Goal: Transaction & Acquisition: Subscribe to service/newsletter

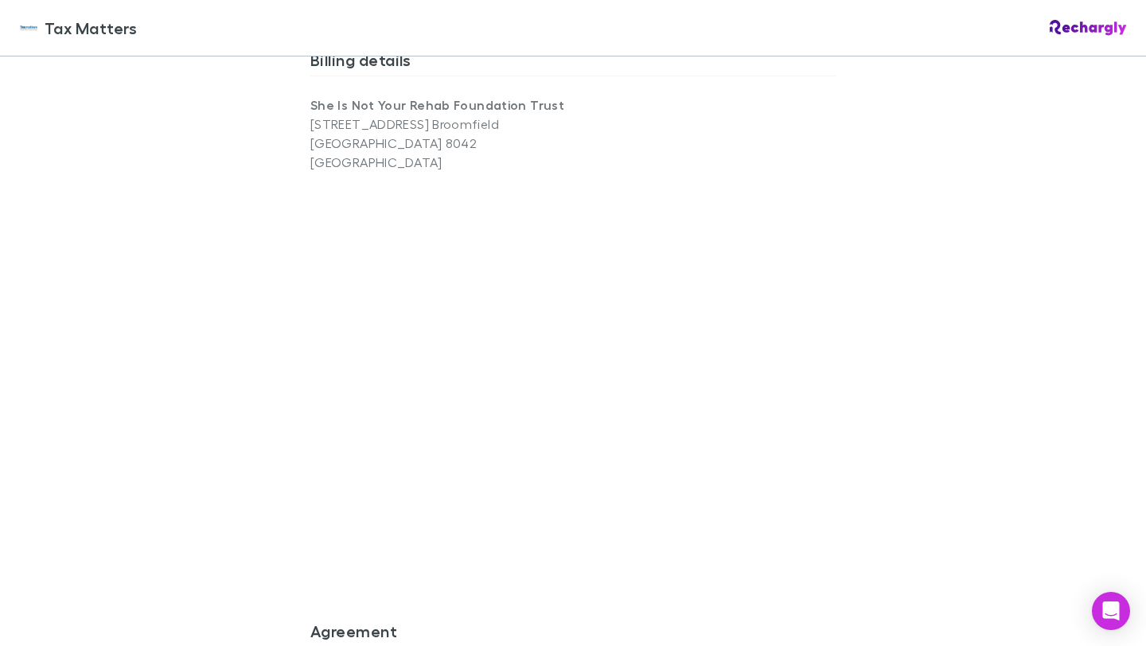
scroll to position [1379, 0]
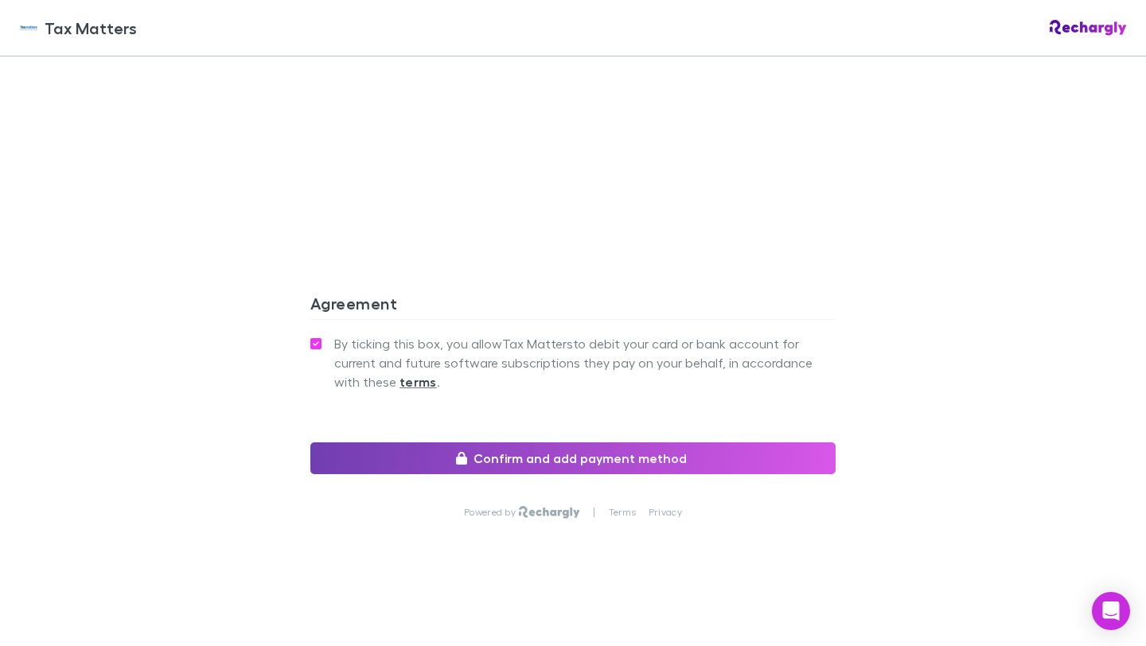
click at [529, 456] on button "Confirm and add payment method" at bounding box center [572, 458] width 525 height 32
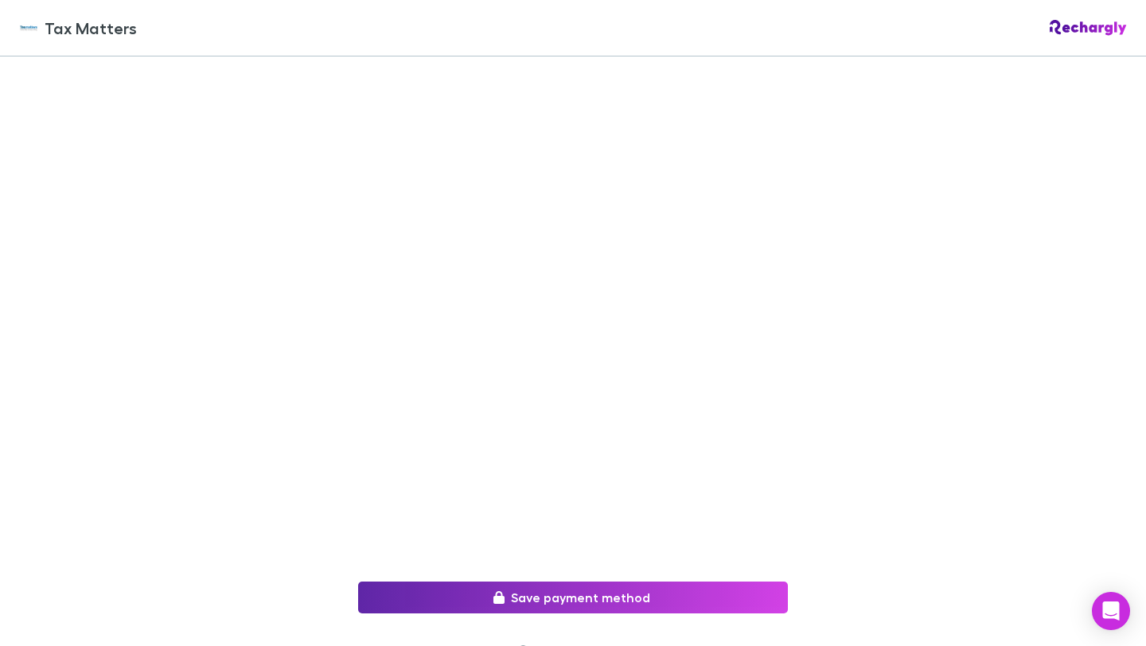
scroll to position [263, 0]
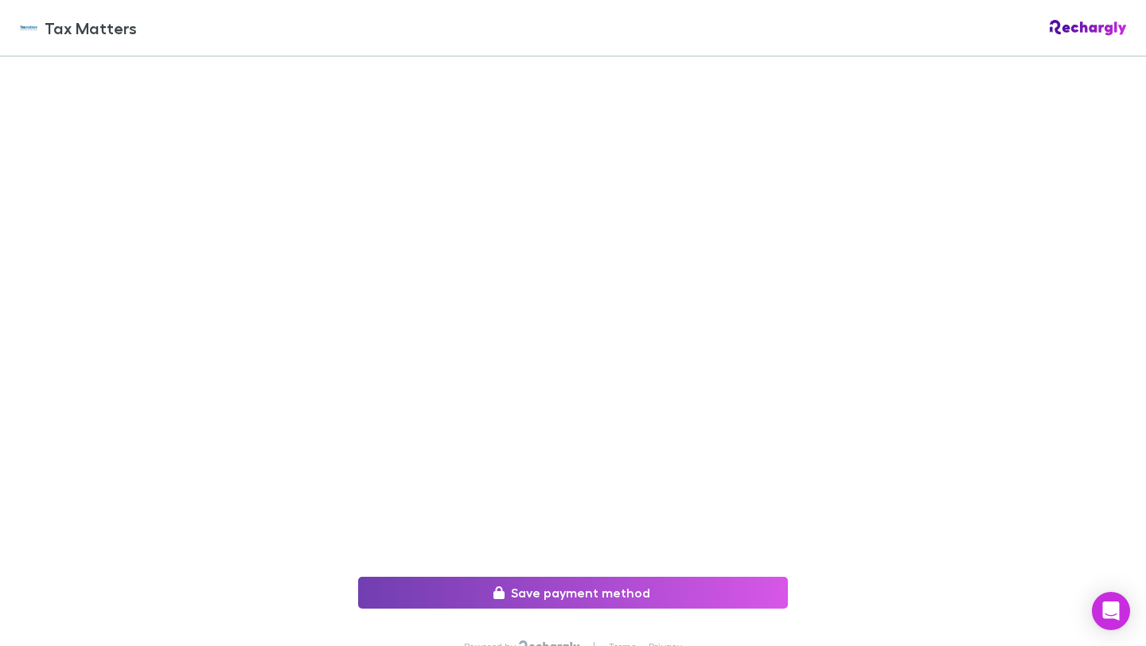
click at [540, 594] on button "Save payment method" at bounding box center [573, 593] width 430 height 32
